Goal: Find specific page/section: Find specific page/section

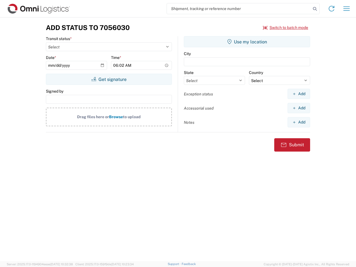
click at [239, 9] on input "search" at bounding box center [239, 8] width 144 height 11
click at [315, 9] on icon at bounding box center [315, 9] width 8 height 8
click at [331, 9] on icon at bounding box center [331, 8] width 9 height 9
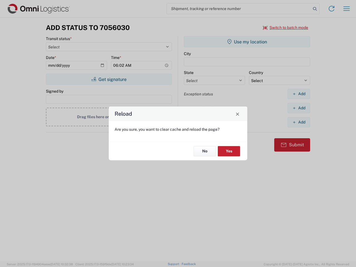
click at [346, 9] on div "Reload Are you sure, you want to clear cache and reload the page? No Yes" at bounding box center [178, 133] width 356 height 267
click at [286, 28] on div "Reload Are you sure, you want to clear cache and reload the page? No Yes" at bounding box center [178, 133] width 356 height 267
click at [109, 79] on div "Reload Are you sure, you want to clear cache and reload the page? No Yes" at bounding box center [178, 133] width 356 height 267
click at [247, 42] on div "Reload Are you sure, you want to clear cache and reload the page? No Yes" at bounding box center [178, 133] width 356 height 267
click at [299, 94] on div "Reload Are you sure, you want to clear cache and reload the page? No Yes" at bounding box center [178, 133] width 356 height 267
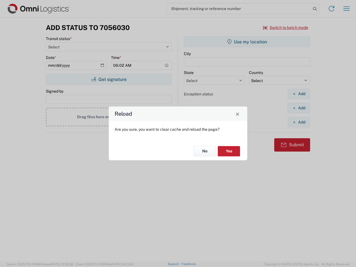
click at [299, 108] on div "Reload Are you sure, you want to clear cache and reload the page? No Yes" at bounding box center [178, 133] width 356 height 267
click at [299, 122] on div "Reload Are you sure, you want to clear cache and reload the page? No Yes" at bounding box center [178, 133] width 356 height 267
